Goal: Information Seeking & Learning: Learn about a topic

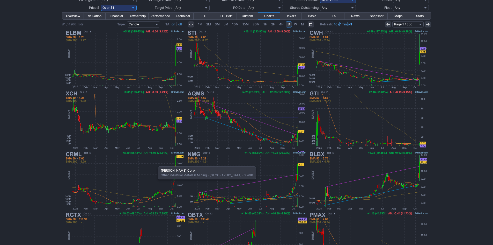
scroll to position [55, 0]
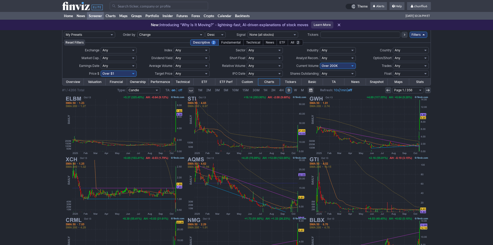
click at [129, 8] on input "Search" at bounding box center [159, 6] width 98 height 8
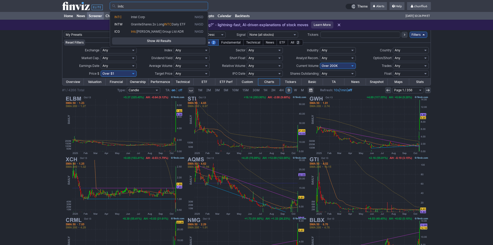
type input "intc"
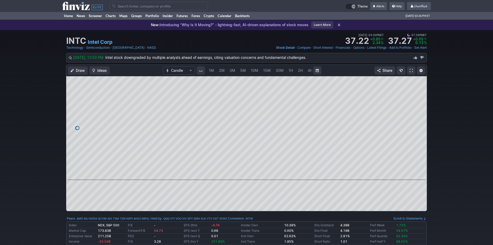
scroll to position [0, 28]
click at [412, 69] on span at bounding box center [411, 70] width 3 height 4
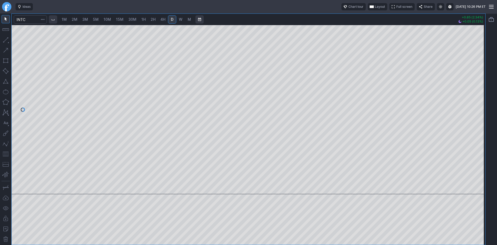
drag, startPoint x: 480, startPoint y: 59, endPoint x: 483, endPoint y: 101, distance: 42.3
click at [483, 100] on div at bounding box center [479, 108] width 11 height 156
click at [7, 154] on button "button" at bounding box center [6, 154] width 8 height 8
click at [33, 20] on input "Search" at bounding box center [30, 19] width 33 height 8
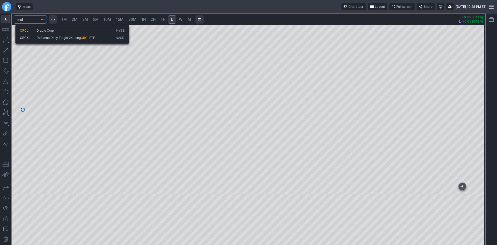
type input "orcl"
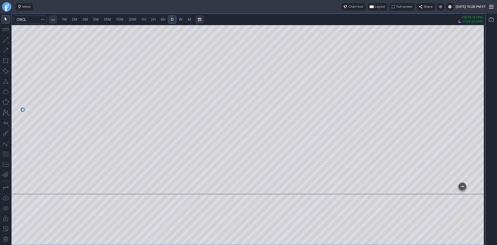
drag, startPoint x: 478, startPoint y: 52, endPoint x: 480, endPoint y: 79, distance: 28.0
click at [480, 79] on div at bounding box center [479, 108] width 11 height 156
drag, startPoint x: 476, startPoint y: 97, endPoint x: 475, endPoint y: 116, distance: 19.7
click at [475, 116] on div at bounding box center [479, 108] width 11 height 156
drag, startPoint x: 480, startPoint y: 92, endPoint x: 480, endPoint y: 79, distance: 13.2
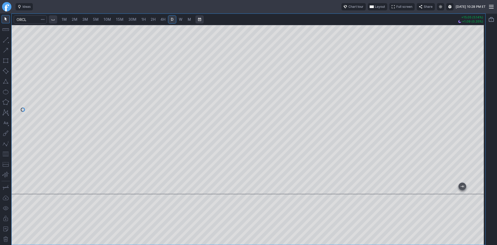
click at [480, 79] on div at bounding box center [479, 108] width 11 height 156
click at [8, 155] on button "button" at bounding box center [6, 154] width 8 height 8
click at [31, 21] on input "Search" at bounding box center [30, 19] width 33 height 8
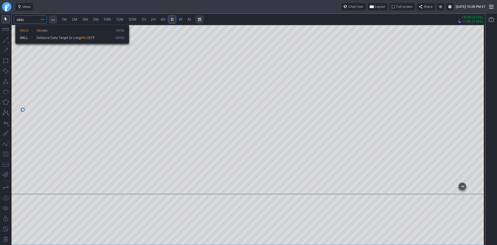
type input "oklo"
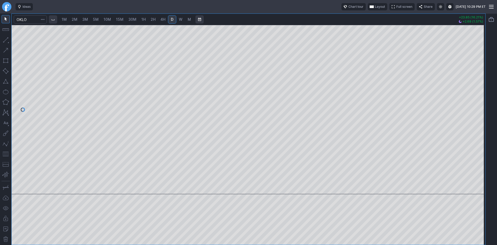
drag, startPoint x: 477, startPoint y: 75, endPoint x: 475, endPoint y: 100, distance: 24.7
click at [476, 99] on div at bounding box center [479, 108] width 11 height 156
drag, startPoint x: 6, startPoint y: 155, endPoint x: 7, endPoint y: 152, distance: 2.8
click at [6, 153] on button "button" at bounding box center [6, 154] width 8 height 8
drag, startPoint x: 481, startPoint y: 83, endPoint x: 476, endPoint y: 89, distance: 7.9
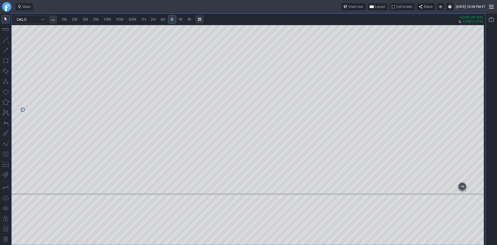
click at [480, 88] on div at bounding box center [479, 108] width 11 height 156
click at [36, 18] on input "Search" at bounding box center [30, 19] width 33 height 8
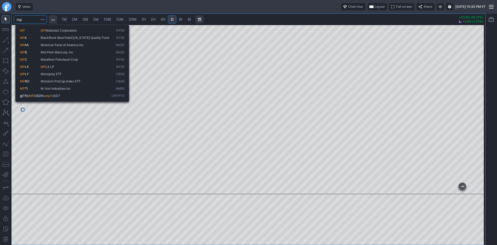
type input "mp"
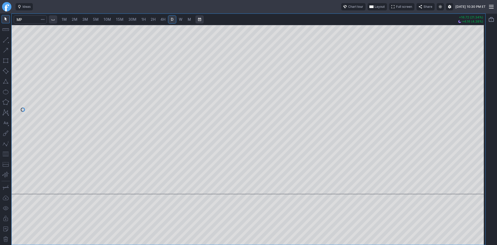
drag, startPoint x: 481, startPoint y: 70, endPoint x: 475, endPoint y: 105, distance: 35.7
click at [475, 105] on div at bounding box center [479, 108] width 11 height 156
click at [5, 154] on button "button" at bounding box center [6, 154] width 8 height 8
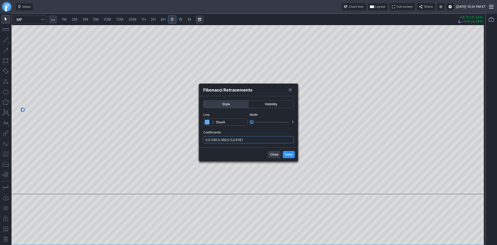
click at [263, 141] on input "0,0.236,0.382,0.5,0.618,1" at bounding box center [248, 139] width 91 height 7
type input "0,0.236,0.382,0.5,0.618,1,.786"
click at [286, 157] on button "Save" at bounding box center [289, 154] width 12 height 7
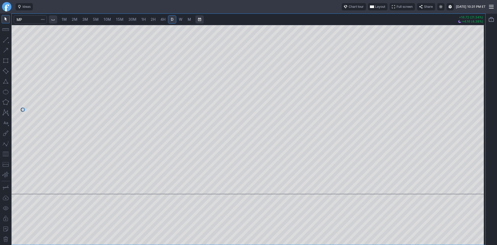
click at [67, 18] on span "1M" at bounding box center [64, 19] width 5 height 4
click at [486, 117] on div "1M 2M 3M 5M 10M 15M 30M 1H 2H 4H D W M +16.72 (21.34%) +4.16 (4.38%)" at bounding box center [248, 128] width 497 height 231
drag, startPoint x: 334, startPoint y: 190, endPoint x: 201, endPoint y: 188, distance: 133.0
click at [200, 189] on div at bounding box center [247, 189] width 454 height 5
drag, startPoint x: 479, startPoint y: 68, endPoint x: 481, endPoint y: 92, distance: 24.4
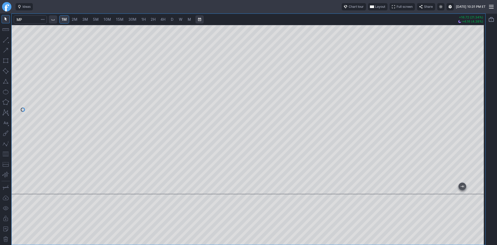
click at [481, 92] on div at bounding box center [479, 108] width 11 height 156
click at [32, 20] on input "Search" at bounding box center [30, 19] width 33 height 8
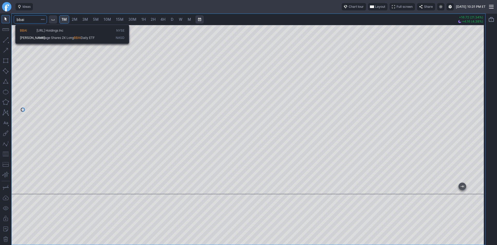
type input "bbai"
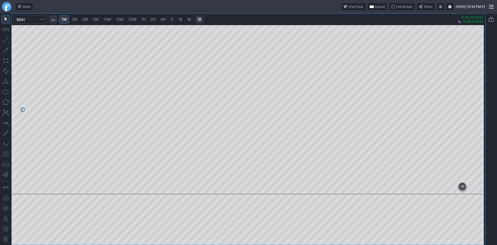
click at [172, 19] on span "D" at bounding box center [172, 19] width 3 height 4
drag, startPoint x: 330, startPoint y: 189, endPoint x: 490, endPoint y: 128, distance: 171.6
click at [497, 150] on div "1M 2M 3M 5M 10M 15M 30M 1H 2H 4H D W M +1.59 (22.02%) +0.26 (2.95%)" at bounding box center [248, 128] width 497 height 231
drag, startPoint x: 475, startPoint y: 85, endPoint x: 476, endPoint y: 114, distance: 29.8
click at [476, 114] on div at bounding box center [479, 108] width 11 height 156
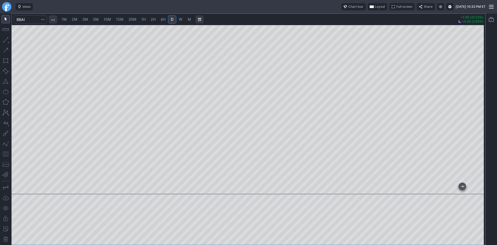
drag, startPoint x: 325, startPoint y: 190, endPoint x: 497, endPoint y: 162, distance: 174.0
click at [497, 162] on div "1M 2M 3M 5M 10M 15M 30M 1H 2H 4H D W M +1.59 (22.02%) +0.26 (2.95%)" at bounding box center [248, 128] width 497 height 231
click at [33, 21] on input "Search" at bounding box center [30, 19] width 33 height 8
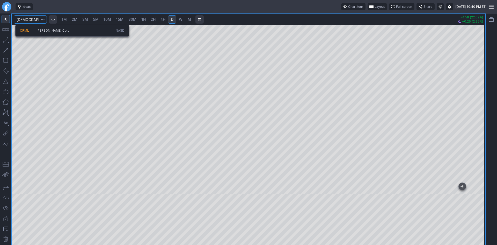
type input "crml"
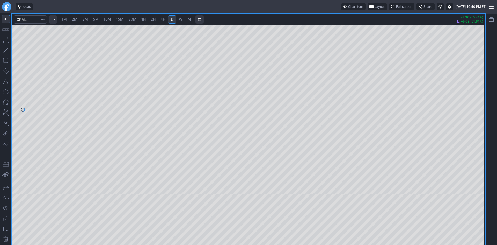
click at [472, 101] on div at bounding box center [249, 109] width 474 height 169
click at [106, 19] on span "10M" at bounding box center [108, 19] width 8 height 4
click at [93, 20] on link "5M" at bounding box center [96, 19] width 10 height 8
click at [472, 89] on div at bounding box center [249, 109] width 474 height 169
drag, startPoint x: 385, startPoint y: 188, endPoint x: 497, endPoint y: 166, distance: 113.7
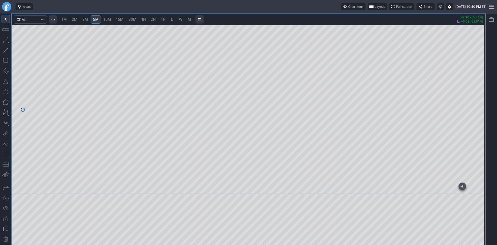
click at [497, 166] on div "1M 2M 3M 5M 10M 15M 30M 1H 2H 4H D W M +8.30 (55.41%) +5.03 (21.61%)" at bounding box center [248, 128] width 497 height 231
click at [474, 125] on div at bounding box center [249, 109] width 474 height 169
click at [7, 155] on button "button" at bounding box center [6, 154] width 8 height 8
click at [173, 19] on span "D" at bounding box center [172, 19] width 3 height 4
drag, startPoint x: 478, startPoint y: 95, endPoint x: 475, endPoint y: 112, distance: 17.1
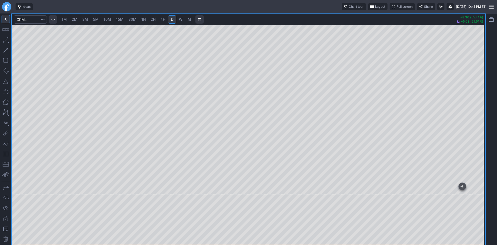
click at [475, 112] on div at bounding box center [479, 108] width 11 height 156
click at [6, 154] on button "button" at bounding box center [6, 154] width 8 height 8
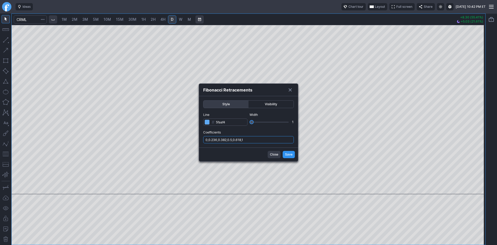
click at [253, 142] on input "0,0.236,0.382,0.5,0.618,1" at bounding box center [248, 139] width 91 height 7
type input "0,0.236,0.382,0.5,0.618,1,.786"
click at [291, 156] on span "Save" at bounding box center [289, 154] width 8 height 5
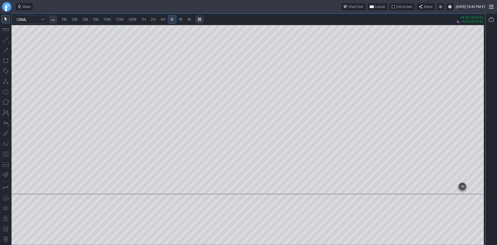
drag, startPoint x: 480, startPoint y: 94, endPoint x: 480, endPoint y: 104, distance: 9.3
click at [480, 104] on div at bounding box center [479, 108] width 11 height 156
drag, startPoint x: 481, startPoint y: 83, endPoint x: 479, endPoint y: 102, distance: 19.0
click at [479, 102] on div at bounding box center [479, 108] width 11 height 156
click at [31, 18] on input "Search" at bounding box center [30, 19] width 33 height 8
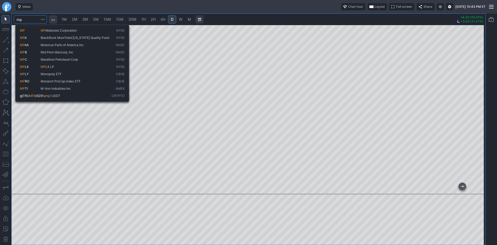
type input "mp"
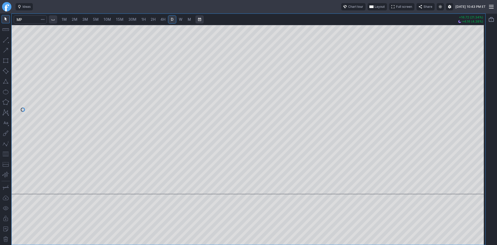
click at [474, 116] on div at bounding box center [249, 109] width 474 height 169
click at [4, 153] on button "button" at bounding box center [6, 154] width 8 height 8
drag, startPoint x: 476, startPoint y: 95, endPoint x: 477, endPoint y: 107, distance: 11.9
click at [477, 107] on div at bounding box center [479, 108] width 11 height 156
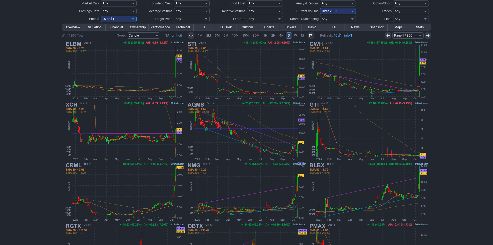
click at [338, 10] on select "Any Under 50K Under 100K Under 500K Under 750K Under 1M Over 0 Over 50K Over 10…" at bounding box center [338, 11] width 36 height 6
select select "o500"
click at [320, 8] on select "Any Under 50K Under 100K Under 500K Under 750K Under 1M Over 0 Over 50K Over 10…" at bounding box center [338, 11] width 36 height 6
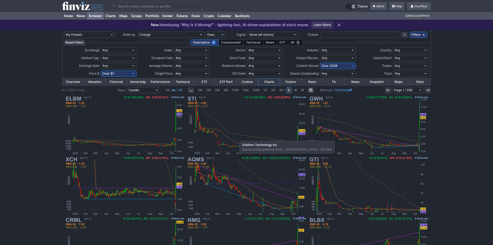
click at [237, 138] on img at bounding box center [246, 125] width 121 height 61
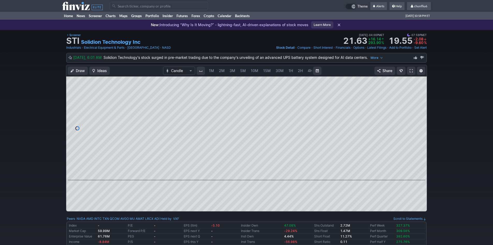
scroll to position [0, 28]
click at [414, 70] on link at bounding box center [411, 71] width 8 height 8
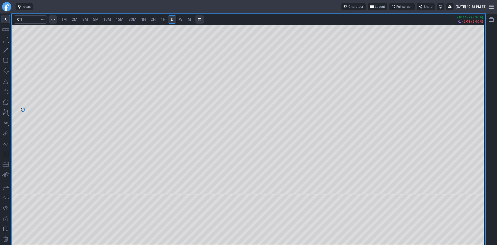
click at [473, 91] on div at bounding box center [249, 109] width 474 height 169
click at [0, 155] on div at bounding box center [5, 128] width 11 height 231
click at [6, 155] on button "button" at bounding box center [6, 154] width 8 height 8
